Goal: Answer question/provide support

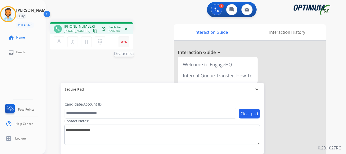
click at [125, 41] on img at bounding box center [124, 42] width 6 height 3
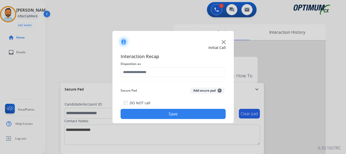
click at [145, 77] on div "Interaction Recap Disposition as Secure Pad Add secure pad + DO NOT call Save" at bounding box center [173, 86] width 105 height 66
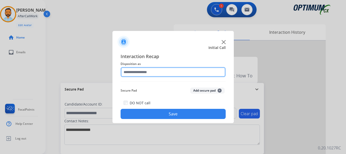
click at [145, 72] on input "text" at bounding box center [173, 72] width 105 height 10
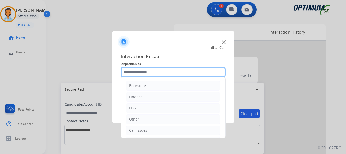
scroll to position [34, 0]
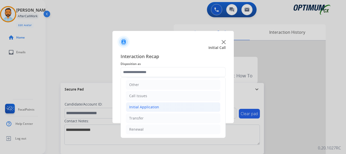
click at [158, 108] on li "Initial Application" at bounding box center [173, 107] width 95 height 10
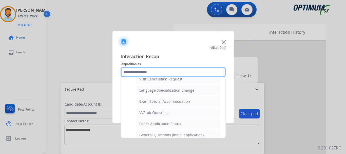
scroll to position [244, 0]
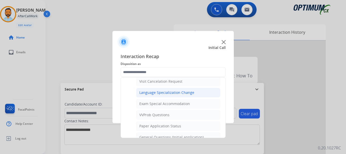
click at [180, 94] on div "Language Specialization Change" at bounding box center [166, 92] width 55 height 5
type input "**********"
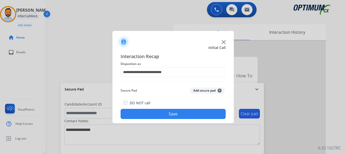
click at [159, 114] on button "Save" at bounding box center [173, 114] width 105 height 10
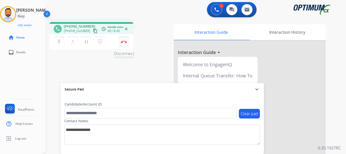
click at [121, 43] on button "Disconnect" at bounding box center [124, 41] width 11 height 11
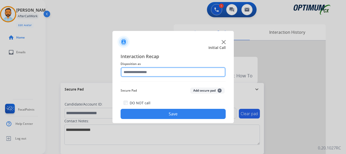
click at [167, 72] on input "text" at bounding box center [173, 72] width 105 height 10
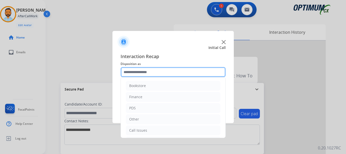
scroll to position [34, 0]
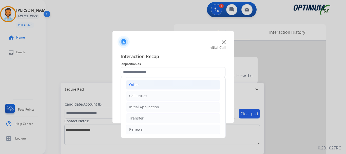
click at [152, 85] on li "Other" at bounding box center [173, 85] width 95 height 10
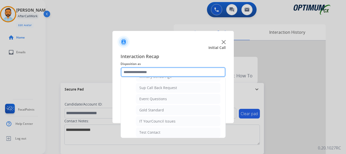
scroll to position [70, 0]
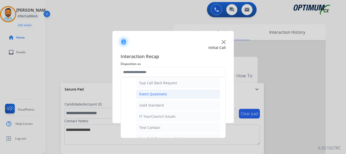
click at [172, 96] on li "Event Questions" at bounding box center [178, 94] width 84 height 10
type input "**********"
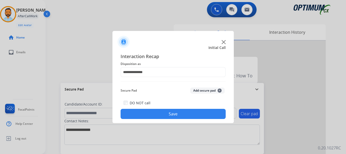
click at [176, 114] on button "Save" at bounding box center [173, 114] width 105 height 10
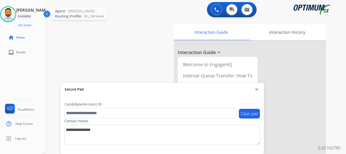
click at [7, 19] on img at bounding box center [8, 14] width 14 height 14
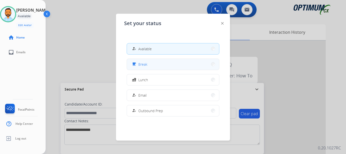
click at [159, 59] on div "free_breakfast Break" at bounding box center [173, 64] width 93 height 11
click at [173, 61] on button "free_breakfast Break" at bounding box center [173, 64] width 92 height 11
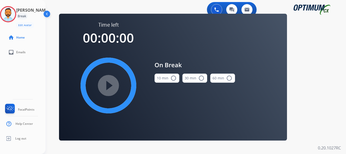
click at [163, 76] on button "10 min radio_button_unchecked" at bounding box center [167, 78] width 25 height 9
click at [106, 82] on mat-icon "play_circle_filled" at bounding box center [108, 85] width 6 height 6
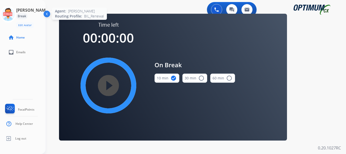
click at [16, 13] on icon at bounding box center [8, 14] width 16 height 16
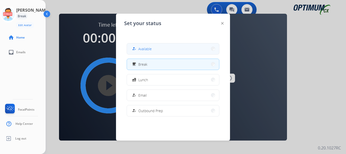
click at [162, 44] on button "how_to_reg Available" at bounding box center [173, 48] width 92 height 11
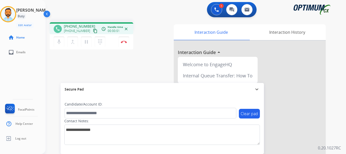
click at [93, 31] on mat-icon "content_copy" at bounding box center [95, 31] width 5 height 5
click at [123, 42] on img at bounding box center [124, 42] width 6 height 3
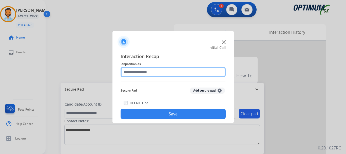
click at [170, 74] on input "text" at bounding box center [173, 72] width 105 height 10
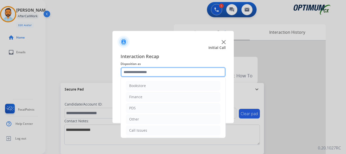
scroll to position [34, 0]
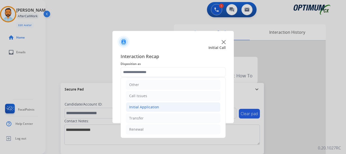
click at [161, 105] on li "Initial Application" at bounding box center [173, 107] width 95 height 10
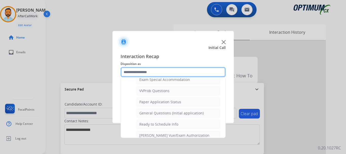
scroll to position [279, 0]
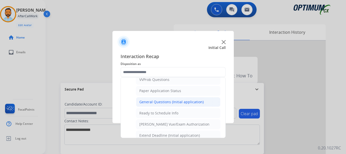
click at [170, 100] on div "General Questions (Initial application)" at bounding box center [171, 101] width 64 height 5
type input "**********"
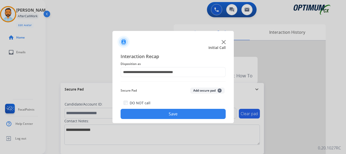
click at [164, 113] on button "Save" at bounding box center [173, 114] width 105 height 10
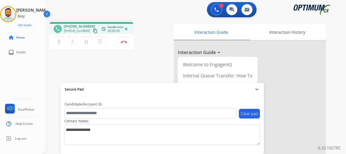
click at [93, 30] on mat-icon "content_copy" at bounding box center [95, 31] width 5 height 5
click at [124, 42] on img at bounding box center [124, 42] width 6 height 3
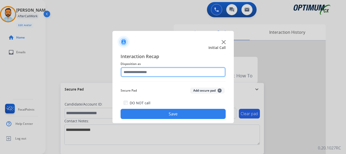
click at [170, 74] on input "text" at bounding box center [173, 72] width 105 height 10
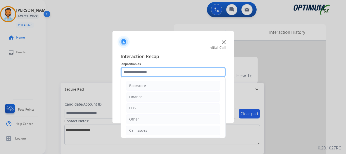
scroll to position [34, 0]
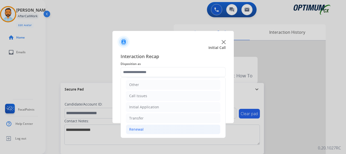
click at [148, 128] on li "Renewal" at bounding box center [173, 129] width 95 height 10
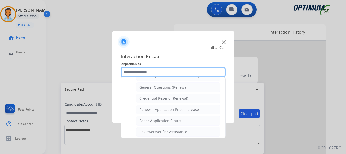
scroll to position [148, 0]
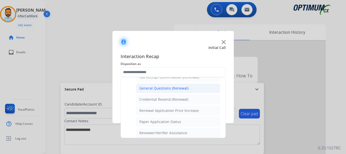
click at [159, 87] on div "General Questions (Renewal)" at bounding box center [163, 88] width 49 height 5
type input "**********"
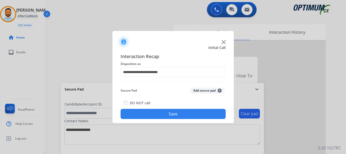
click at [169, 111] on button "Save" at bounding box center [173, 114] width 105 height 10
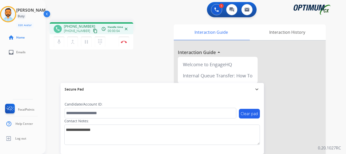
click at [93, 31] on mat-icon "content_copy" at bounding box center [95, 31] width 5 height 5
click at [121, 43] on img at bounding box center [124, 42] width 6 height 3
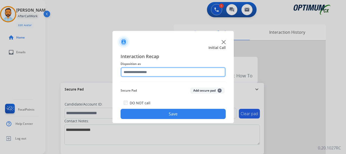
click at [158, 76] on input "text" at bounding box center [173, 72] width 105 height 10
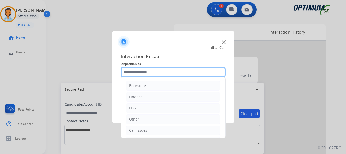
scroll to position [34, 0]
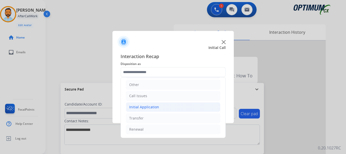
click at [153, 104] on div "Initial Application" at bounding box center [144, 106] width 30 height 5
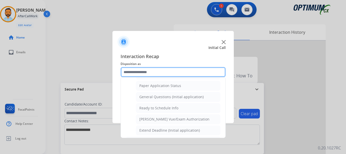
scroll to position [284, 0]
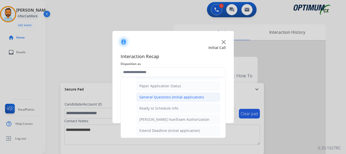
click at [166, 99] on div "General Questions (Initial application)" at bounding box center [171, 97] width 64 height 5
type input "**********"
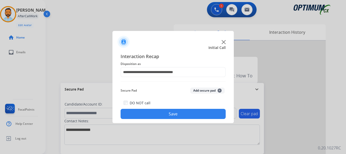
click at [169, 113] on button "Save" at bounding box center [173, 114] width 105 height 10
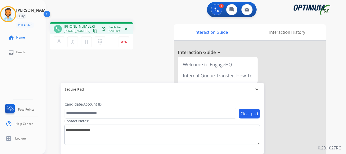
click at [93, 29] on mat-icon "content_copy" at bounding box center [95, 31] width 5 height 5
click at [124, 40] on button "Disconnect" at bounding box center [124, 41] width 11 height 11
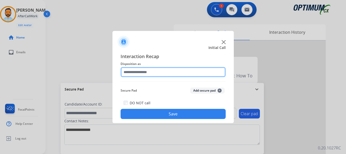
click at [155, 70] on input "text" at bounding box center [173, 72] width 105 height 10
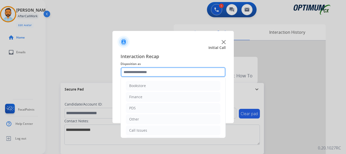
scroll to position [34, 0]
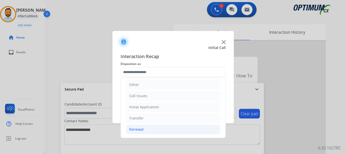
click at [147, 130] on li "Renewal" at bounding box center [173, 129] width 95 height 10
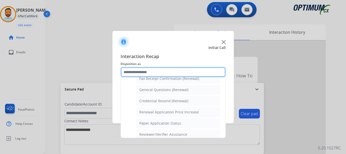
scroll to position [143, 0]
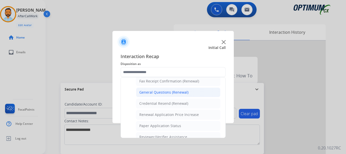
click at [156, 95] on li "General Questions (Renewal)" at bounding box center [178, 92] width 84 height 10
type input "**********"
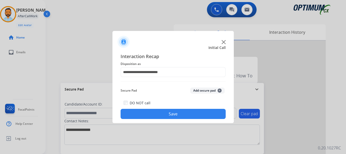
click at [158, 114] on button "Save" at bounding box center [173, 114] width 105 height 10
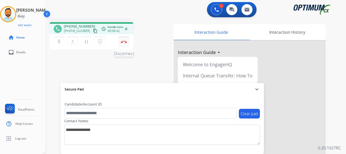
click at [124, 41] on img at bounding box center [124, 42] width 6 height 3
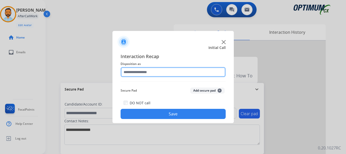
click at [175, 71] on input "text" at bounding box center [173, 72] width 105 height 10
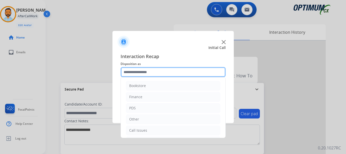
scroll to position [34, 0]
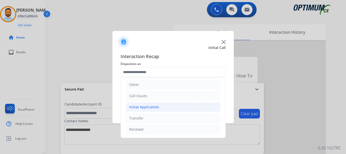
click at [165, 107] on li "Initial Application" at bounding box center [173, 107] width 95 height 10
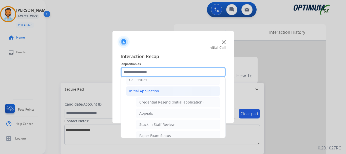
scroll to position [52, 0]
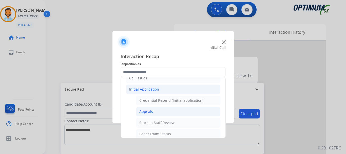
click at [156, 112] on li "Appeals" at bounding box center [178, 112] width 84 height 10
type input "*******"
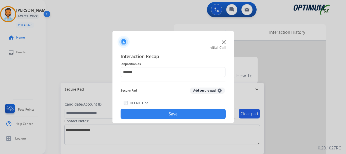
click at [164, 113] on button "Save" at bounding box center [173, 114] width 105 height 10
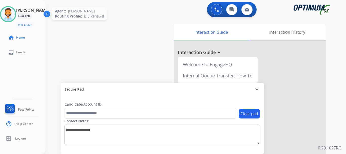
click at [9, 16] on img at bounding box center [8, 14] width 14 height 14
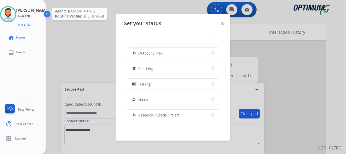
scroll to position [126, 0]
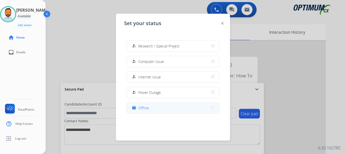
click at [161, 108] on button "work_off Offline" at bounding box center [173, 107] width 92 height 11
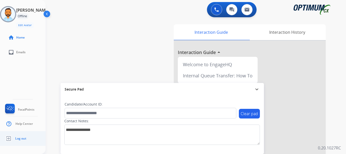
click at [27, 145] on ul "Log out" at bounding box center [23, 138] width 46 height 15
